Goal: Task Accomplishment & Management: Complete application form

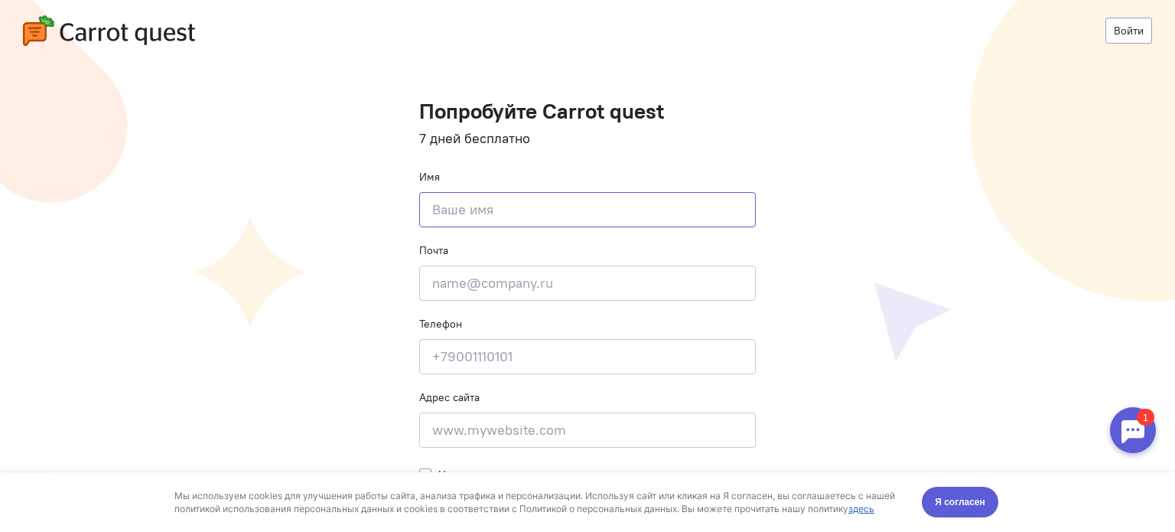
click at [590, 211] on input at bounding box center [587, 209] width 337 height 35
type input "Дарья"
click at [506, 284] on input "email" at bounding box center [587, 282] width 337 height 35
type input "[EMAIL_ADDRESS][DOMAIN_NAME]"
click at [526, 344] on input at bounding box center [587, 356] width 337 height 35
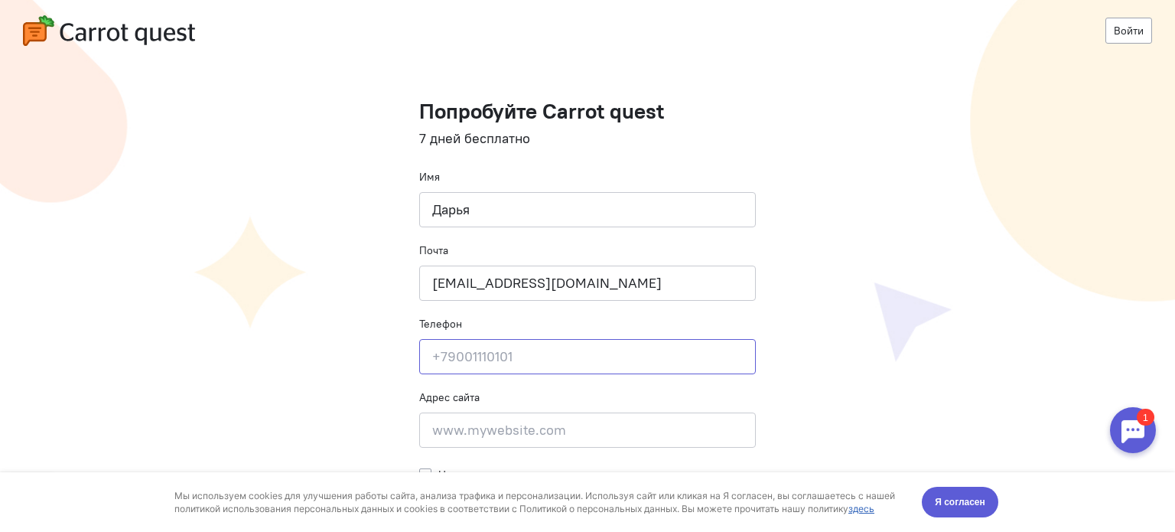
type input "7"
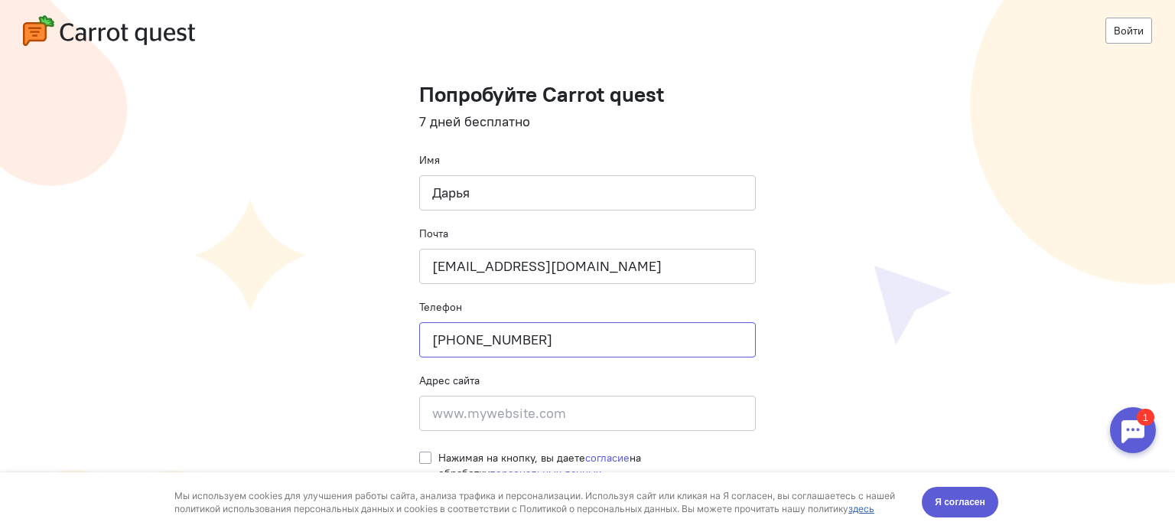
scroll to position [18, 0]
type input "[PHONE_NUMBER]"
click at [950, 506] on span "Я согласен" at bounding box center [960, 501] width 50 height 15
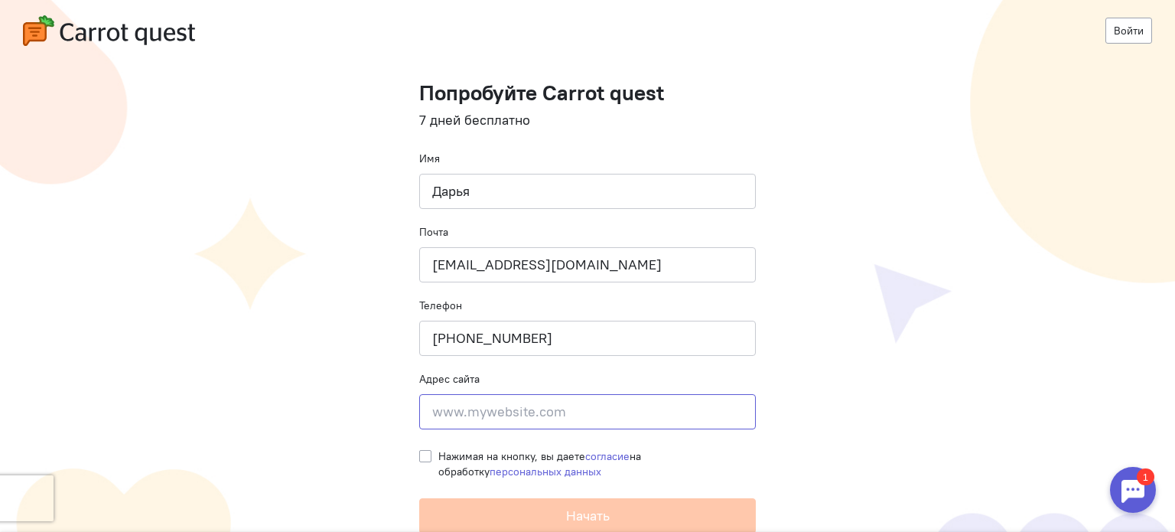
click at [552, 409] on input at bounding box center [587, 411] width 337 height 35
drag, startPoint x: 197, startPoint y: 34, endPoint x: 80, endPoint y: 40, distance: 117.9
click at [80, 40] on div "Войти" at bounding box center [587, 30] width 1129 height 31
click at [199, 45] on div "Войти" at bounding box center [587, 30] width 1129 height 31
